Goal: Information Seeking & Learning: Learn about a topic

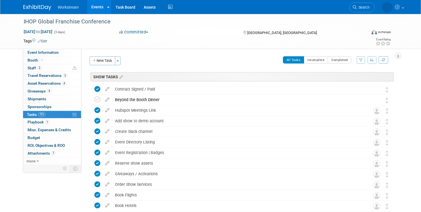
click at [100, 9] on link "Events" at bounding box center [97, 7] width 20 height 14
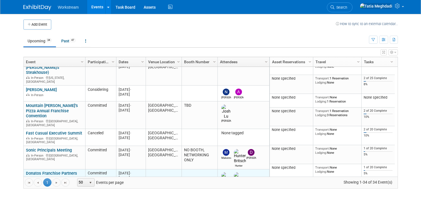
click at [38, 171] on link "Donatos Franchise Partners Conference" at bounding box center [51, 176] width 51 height 10
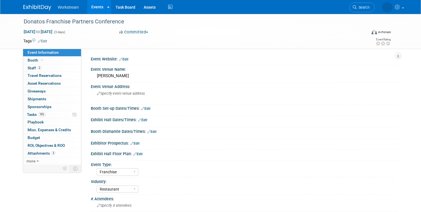
select select "Franchise"
select select "Restaurant"
select select "TBD"
select select "Tatia Meghdadi"
click at [97, 3] on link "Events" at bounding box center [97, 7] width 20 height 14
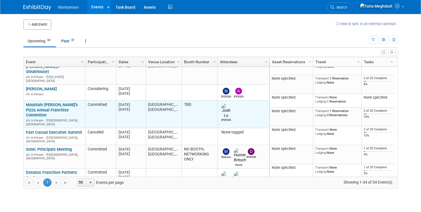
scroll to position [116, 0]
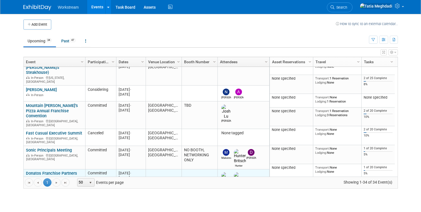
click at [38, 171] on link "Donatos Franchise Partners Conference" at bounding box center [51, 176] width 51 height 10
click at [34, 171] on link "Donatos Franchise Partners Conference" at bounding box center [51, 176] width 51 height 10
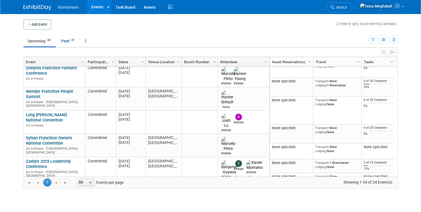
scroll to position [0, 0]
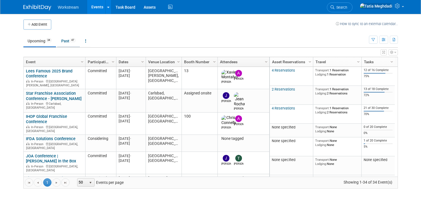
click at [67, 41] on link "Past 47" at bounding box center [68, 41] width 23 height 11
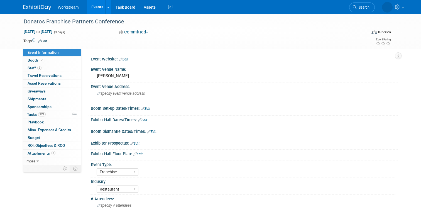
select select "Franchise"
select select "Restaurant"
select select "TBD"
select select "[PERSON_NAME]"
click at [38, 75] on span "Travel Reservations 0" at bounding box center [45, 75] width 34 height 4
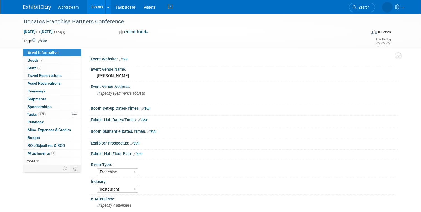
select select "Franchise"
select select "Restaurant"
select select "TBD"
select select "[PERSON_NAME]"
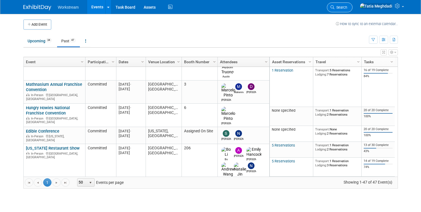
click at [352, 5] on link "Search" at bounding box center [340, 8] width 26 height 10
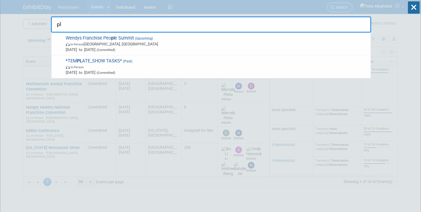
type input "p"
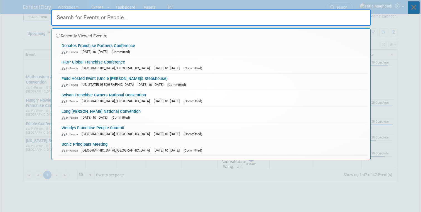
click at [413, 10] on icon at bounding box center [414, 7] width 12 height 12
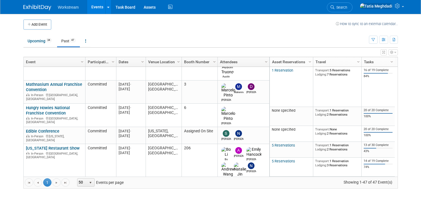
click at [95, 7] on link "Events" at bounding box center [97, 7] width 20 height 14
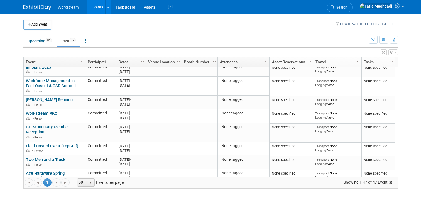
scroll to position [17, 0]
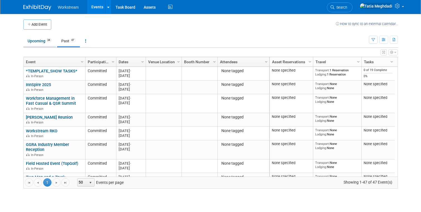
click at [32, 43] on link "Upcoming 34" at bounding box center [39, 41] width 33 height 11
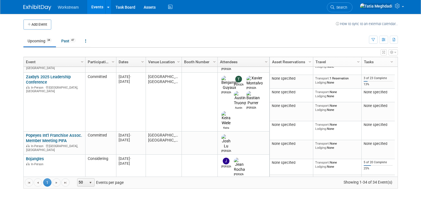
scroll to position [367, 0]
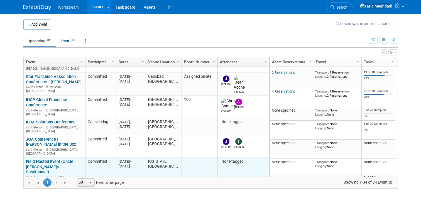
click at [46, 159] on link "Field Hosted Event (Uncle [PERSON_NAME]'s Steakhouse)" at bounding box center [49, 167] width 47 height 16
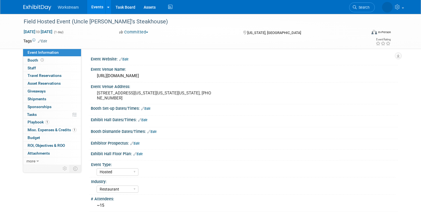
select select "Hosted"
select select "Restaurant"
select select "Yes"
select select "Keira Wiele"
click at [31, 53] on span "Event Information" at bounding box center [43, 52] width 31 height 4
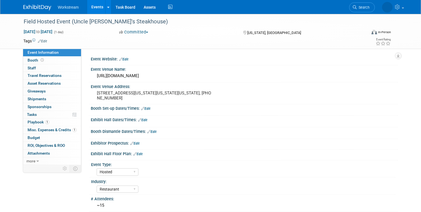
select select "Hosted"
select select "Restaurant"
select select "Yes"
select select "[PERSON_NAME]"
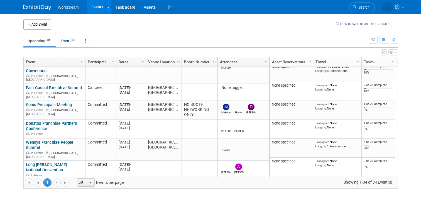
scroll to position [175, 0]
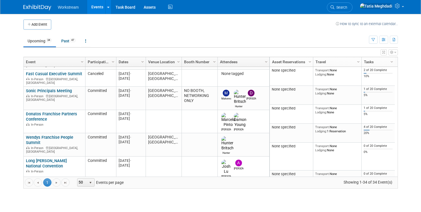
click at [56, 181] on link "Sylvan Franchise Owners National Convention" at bounding box center [49, 186] width 46 height 10
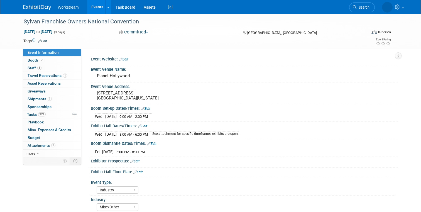
select select "Industry"
select select "Misc/Other"
select select "No"
select select "[PERSON_NAME]"
click at [34, 75] on span "Travel Reservations 1" at bounding box center [48, 75] width 40 height 4
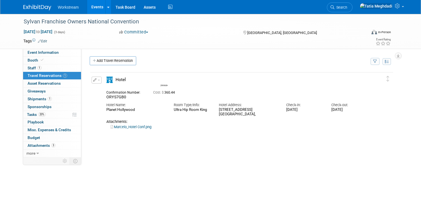
click at [123, 126] on link "Marcelo_Hotel Conf.png" at bounding box center [130, 127] width 41 height 4
click at [146, 126] on link "Marcelo_Hotel Conf.png" at bounding box center [130, 127] width 41 height 4
click at [100, 81] on button "button" at bounding box center [97, 80] width 10 height 7
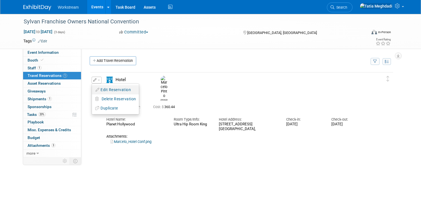
click at [115, 89] on button "Edit Reservation" at bounding box center [115, 90] width 47 height 8
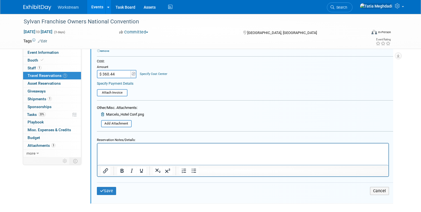
scroll to position [211, 0]
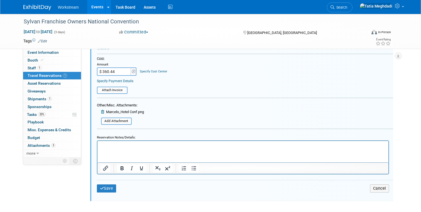
click at [123, 148] on html at bounding box center [242, 145] width 291 height 8
paste body "Rich Text Area. Press ALT-0 for help."
click at [153, 145] on p "Deposit of $134.92 charged 9//18" at bounding box center [242, 145] width 284 height 5
click at [110, 188] on button "Save" at bounding box center [106, 188] width 19 height 8
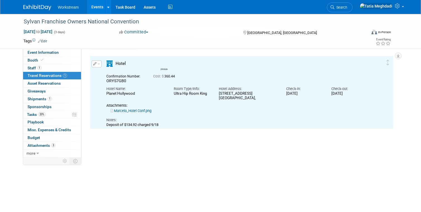
scroll to position [9, 0]
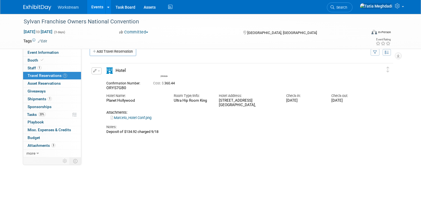
click at [99, 6] on link "Events" at bounding box center [97, 7] width 20 height 14
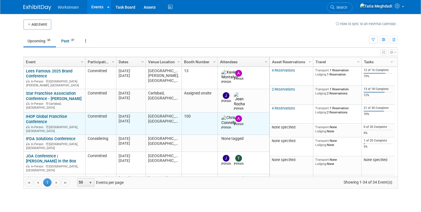
click at [32, 114] on link "IHOP Global Franchise Conference" at bounding box center [46, 119] width 41 height 10
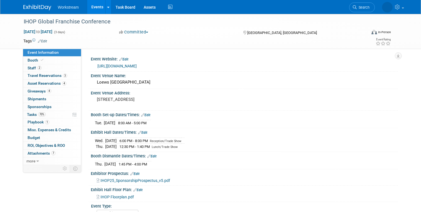
select select "Franchise"
select select "Restaurant"
select select "No"
select select "[PERSON_NAME]"
click at [43, 74] on span "Travel Reservations 3" at bounding box center [48, 75] width 40 height 4
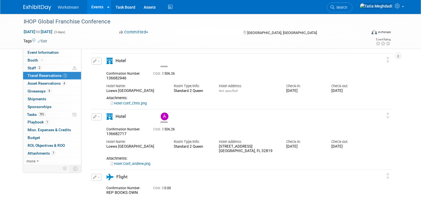
scroll to position [18, 0]
click at [134, 104] on link "Hotel Conf_Chris.png" at bounding box center [128, 104] width 36 height 4
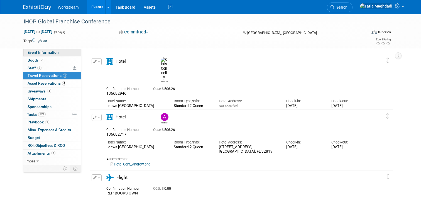
click at [43, 53] on span "Event Information" at bounding box center [43, 52] width 31 height 4
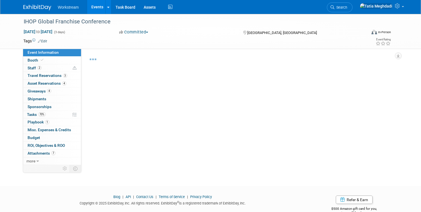
select select "Franchise"
select select "Restaurant"
select select "No"
select select "Tatia Meghdadi"
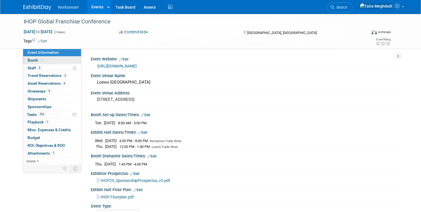
click at [35, 59] on span "Booth" at bounding box center [36, 60] width 17 height 4
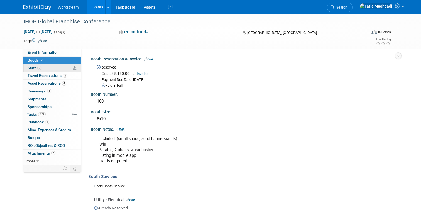
click at [33, 67] on span "Staff 2" at bounding box center [35, 68] width 14 height 4
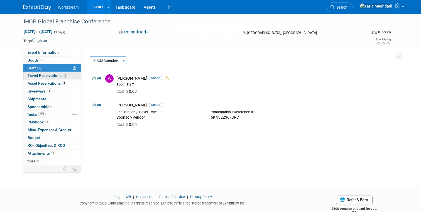
click at [34, 74] on span "Travel Reservations 3" at bounding box center [48, 75] width 40 height 4
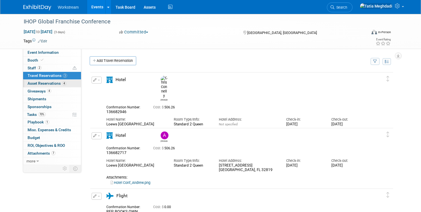
click at [35, 84] on span "Asset Reservations 4" at bounding box center [47, 83] width 39 height 4
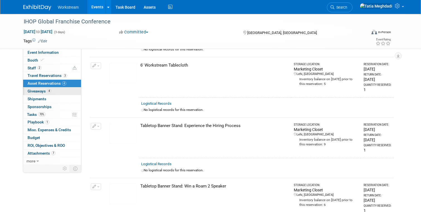
scroll to position [66, 0]
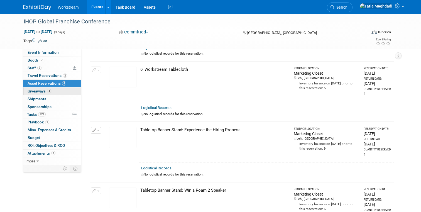
click at [36, 90] on span "Giveaways 4" at bounding box center [40, 91] width 24 height 4
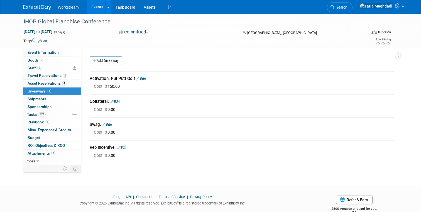
scroll to position [0, 0]
click at [34, 98] on span "Shipments 0" at bounding box center [37, 99] width 19 height 4
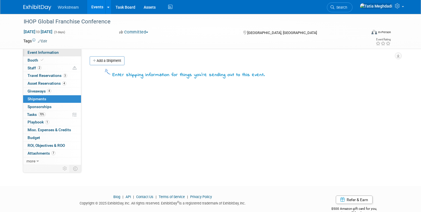
click at [39, 52] on span "Event Information" at bounding box center [43, 52] width 31 height 4
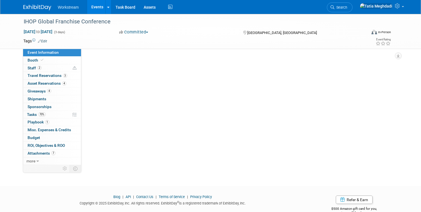
select select "Franchise"
select select "Restaurant"
select select "No"
select select "Tatia Meghdadi"
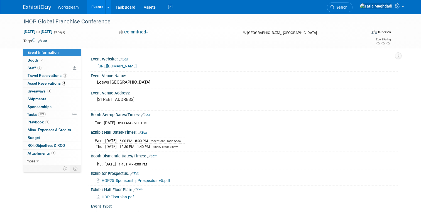
click at [93, 9] on link "Events" at bounding box center [97, 7] width 20 height 14
